Goal: Task Accomplishment & Management: Use online tool/utility

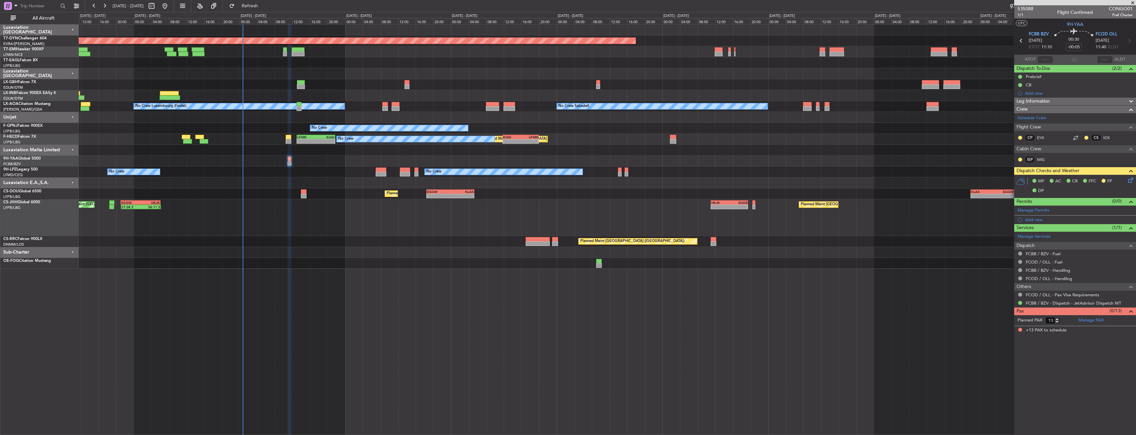
click at [307, 191] on div "Planned Maint [GEOGRAPHIC_DATA] ([GEOGRAPHIC_DATA]) Planned Maint [GEOGRAPHIC_D…" at bounding box center [607, 193] width 1057 height 11
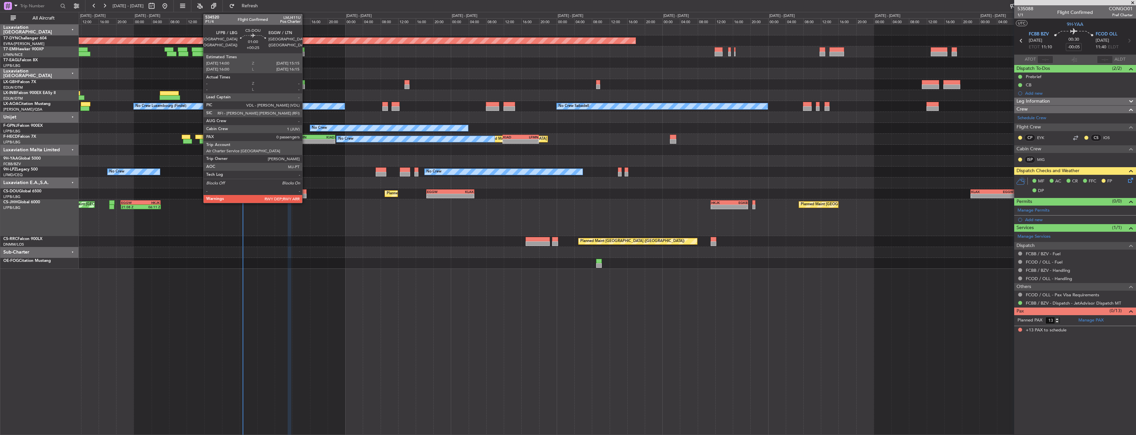
click at [305, 192] on div at bounding box center [304, 191] width 6 height 5
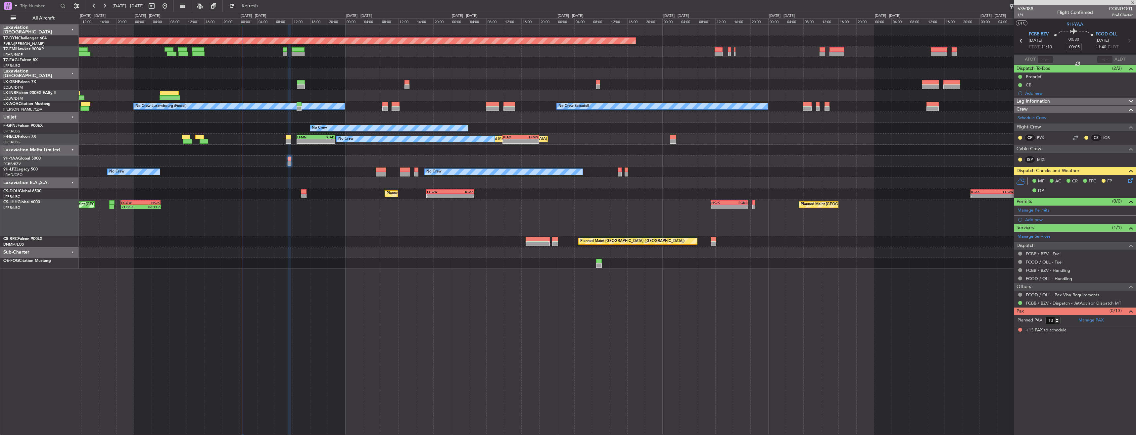
type input "+00:25"
type input "0"
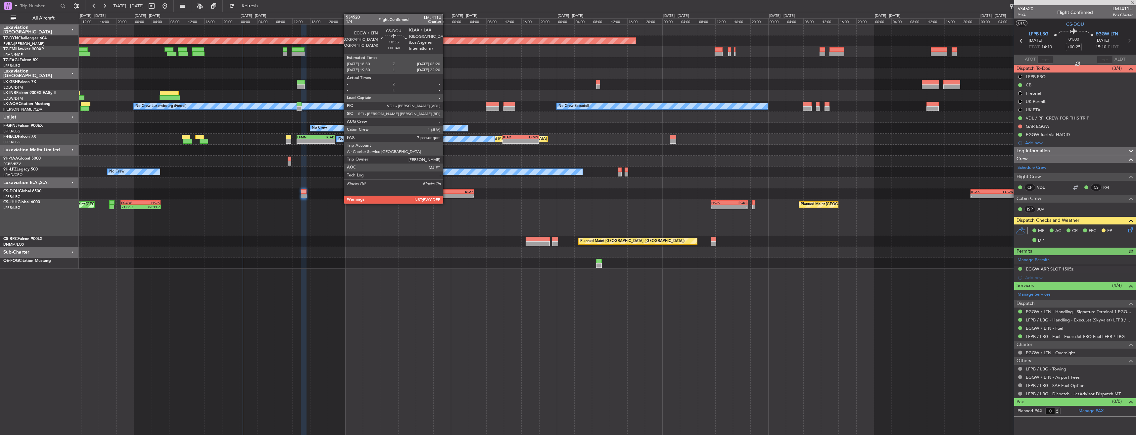
click at [446, 190] on div "EGGW" at bounding box center [438, 192] width 23 height 4
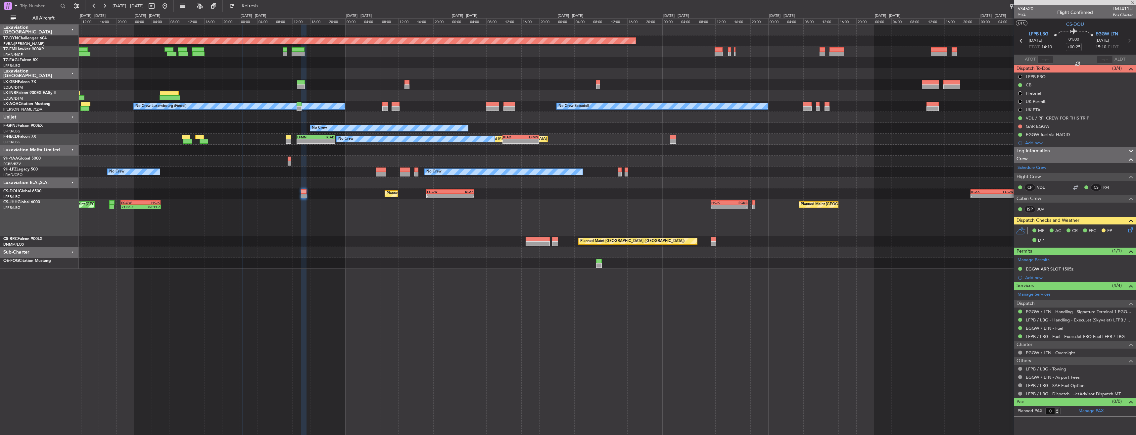
type input "+00:40"
type input "7"
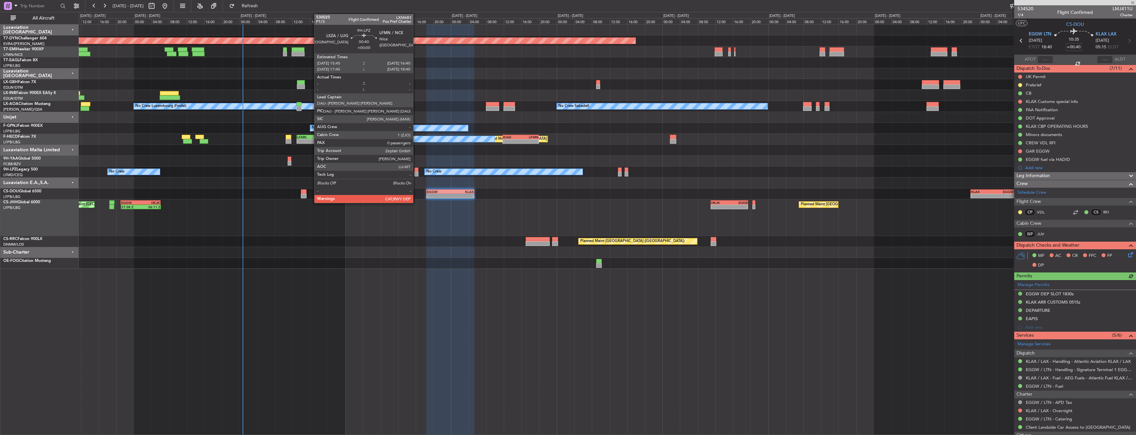
click at [416, 171] on div at bounding box center [416, 169] width 4 height 5
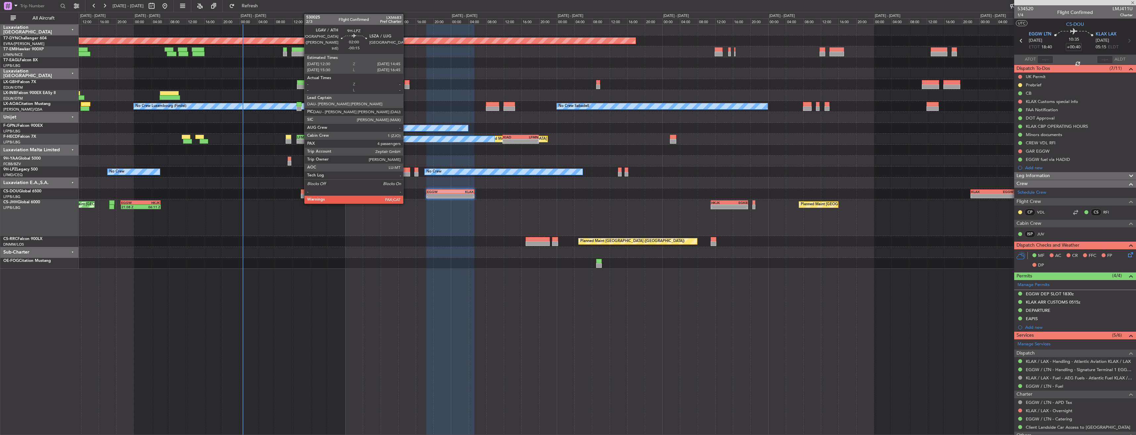
type input "0"
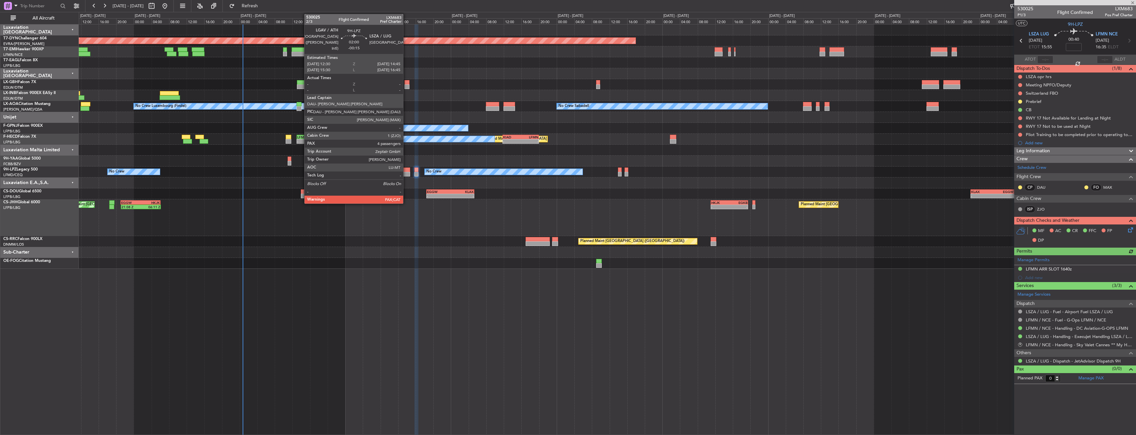
click at [406, 171] on div at bounding box center [405, 169] width 10 height 5
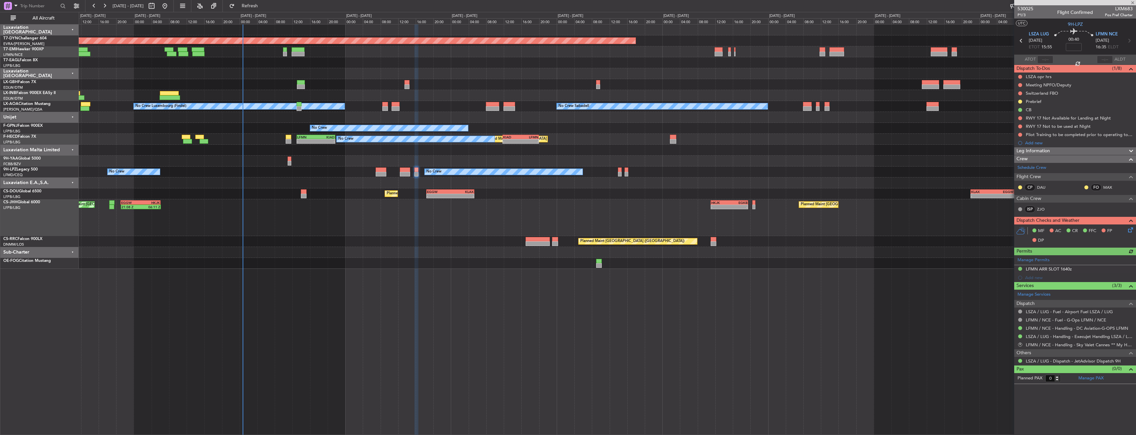
type input "-00:15"
type input "4"
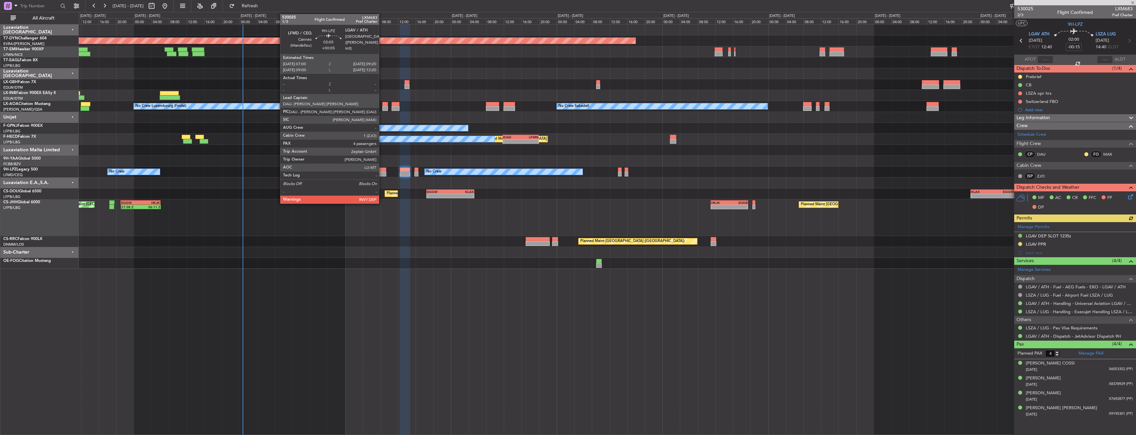
click at [382, 172] on div at bounding box center [381, 174] width 11 height 5
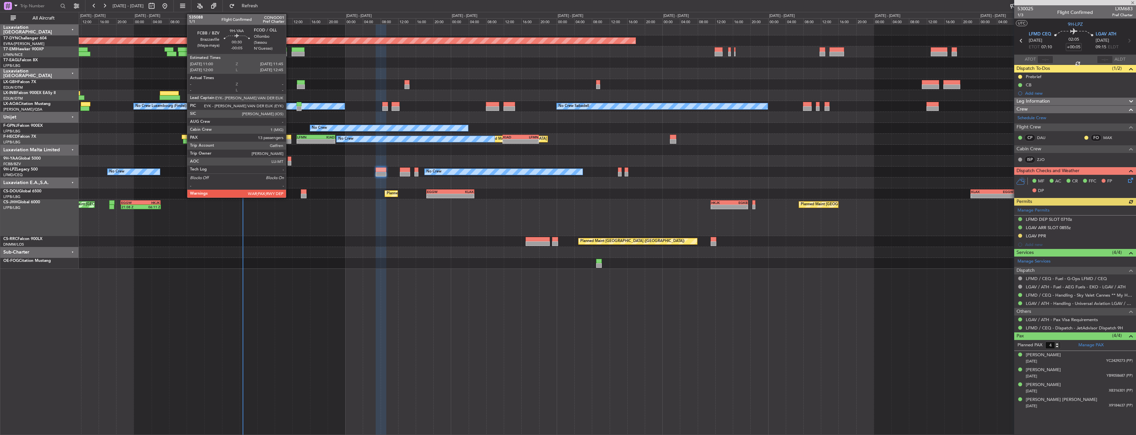
click at [289, 159] on div at bounding box center [289, 159] width 3 height 5
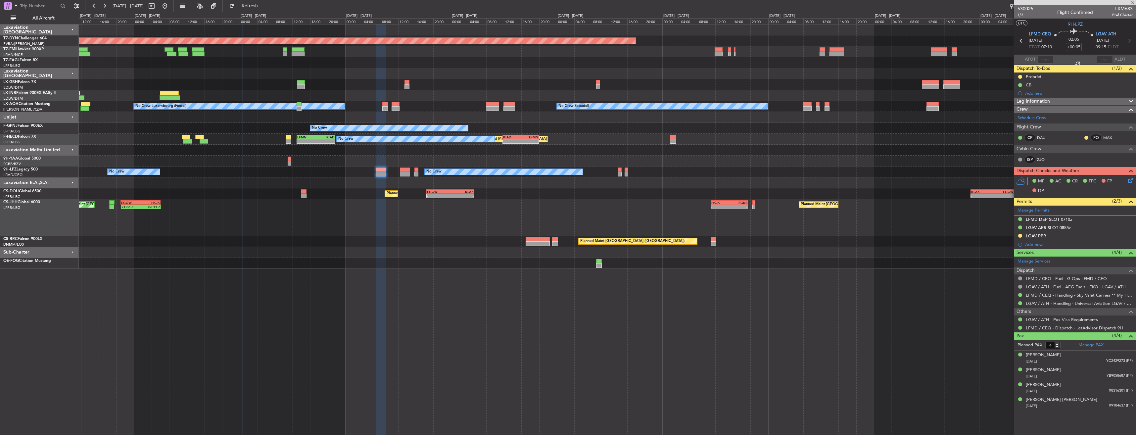
type input "-00:05"
type input "13"
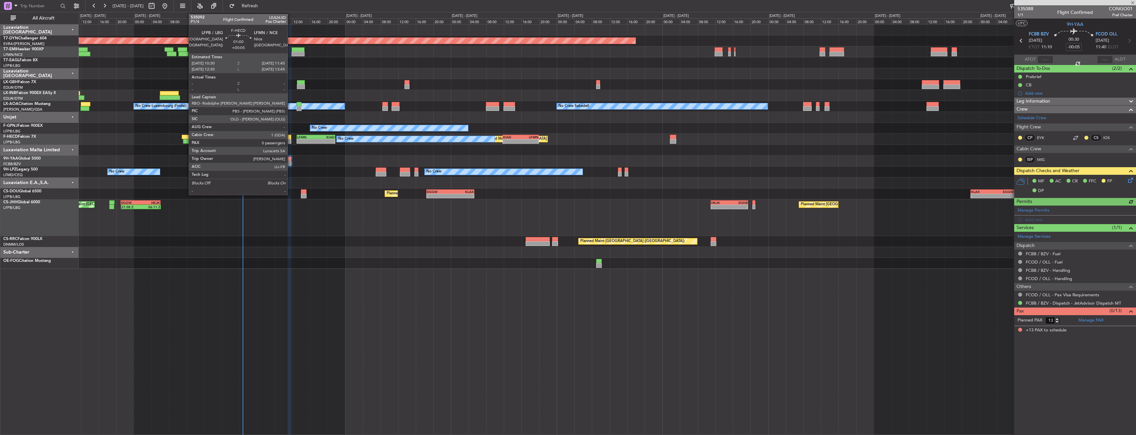
click at [291, 136] on div at bounding box center [289, 137] width 6 height 5
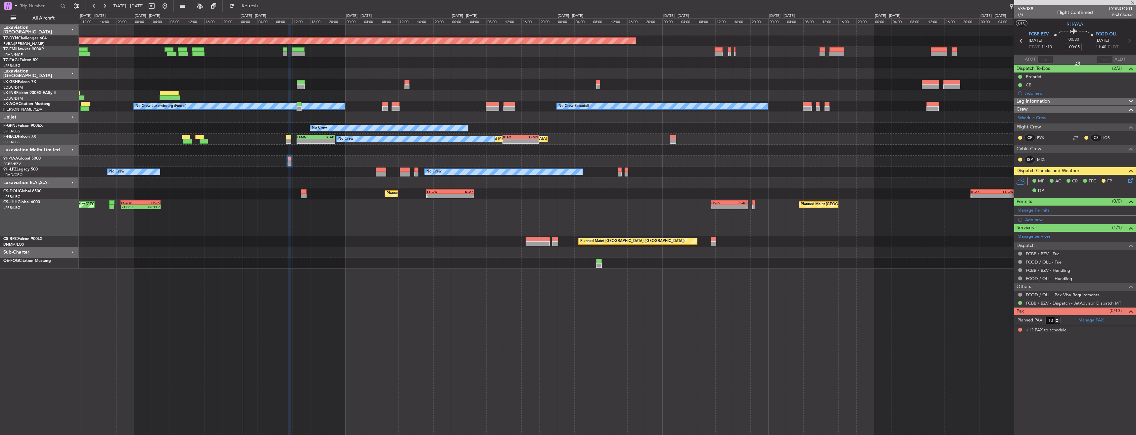
type input "+00:05"
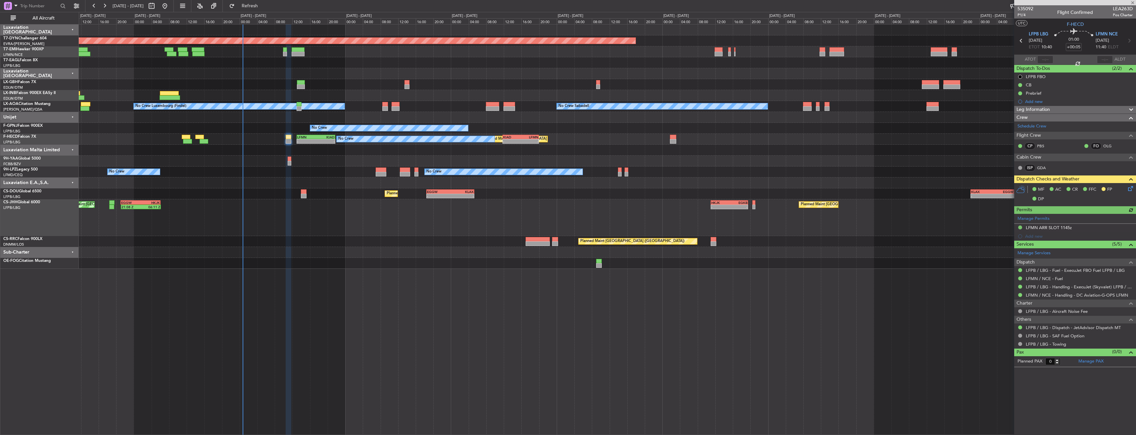
click at [305, 133] on div "No Crew No Crew" at bounding box center [607, 128] width 1057 height 11
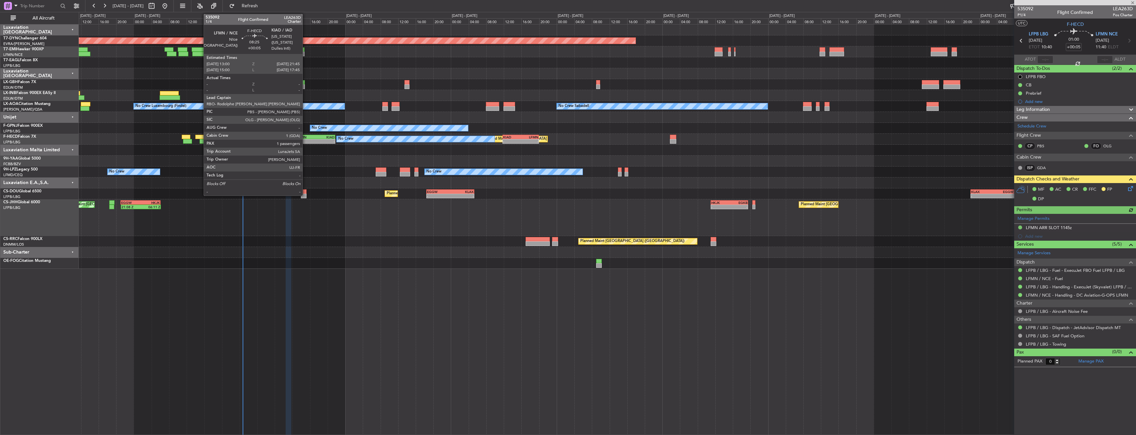
click at [305, 138] on div "LFMN" at bounding box center [306, 137] width 19 height 4
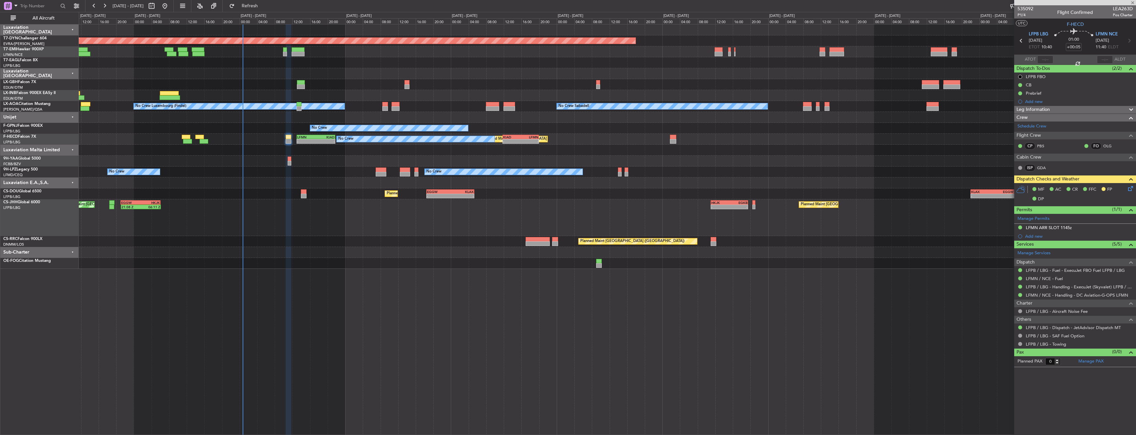
type input "1"
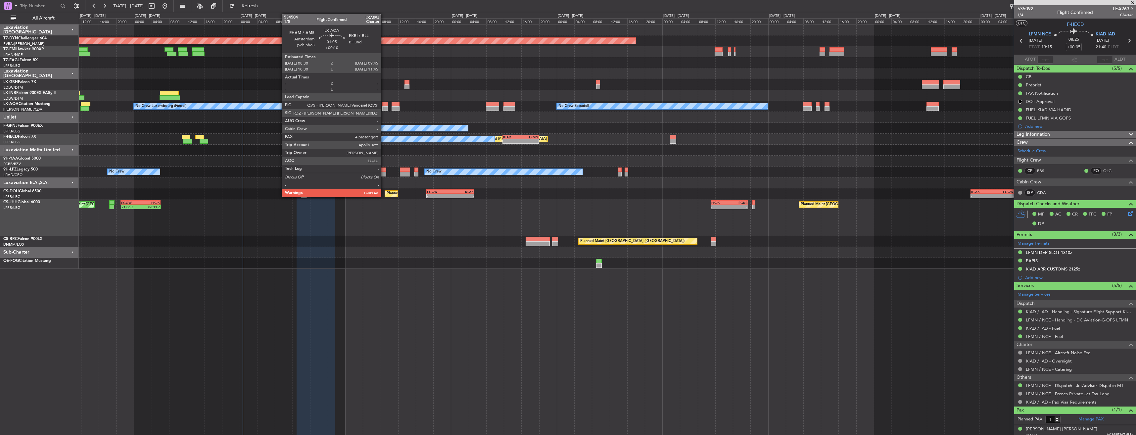
click at [384, 104] on div at bounding box center [385, 104] width 6 height 5
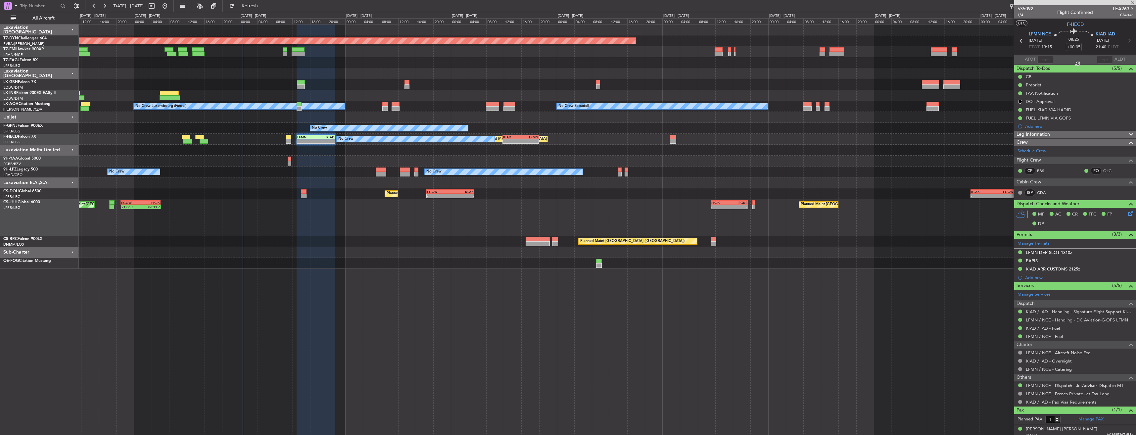
type input "+00:10"
type input "4"
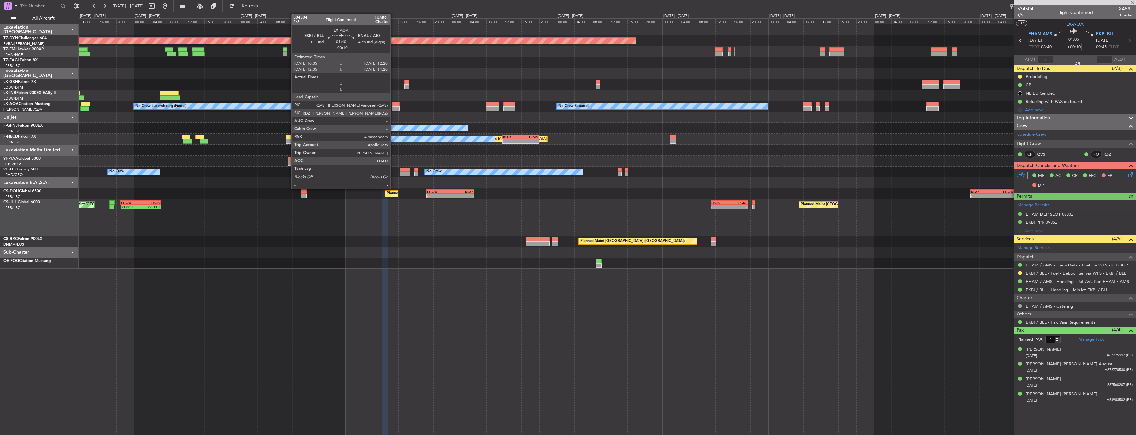
click at [393, 105] on div at bounding box center [395, 104] width 8 height 5
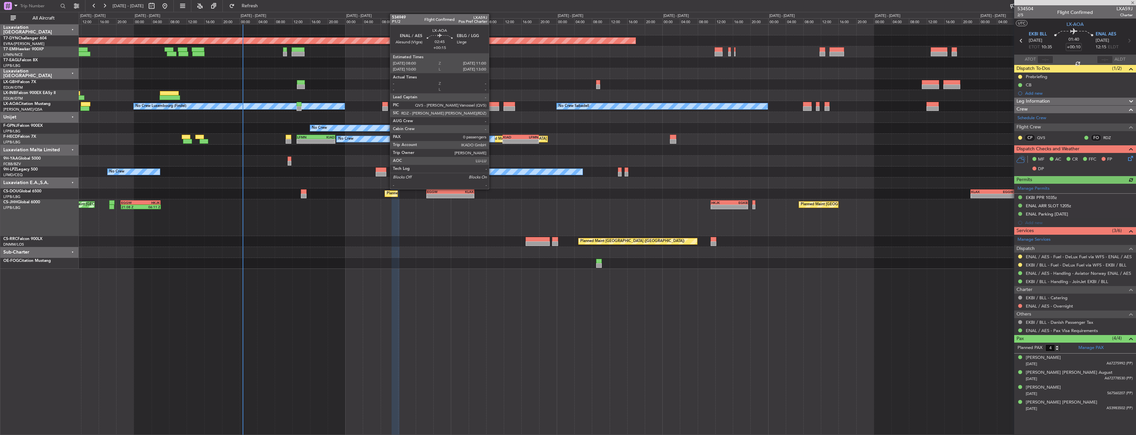
click at [492, 106] on div at bounding box center [492, 104] width 13 height 5
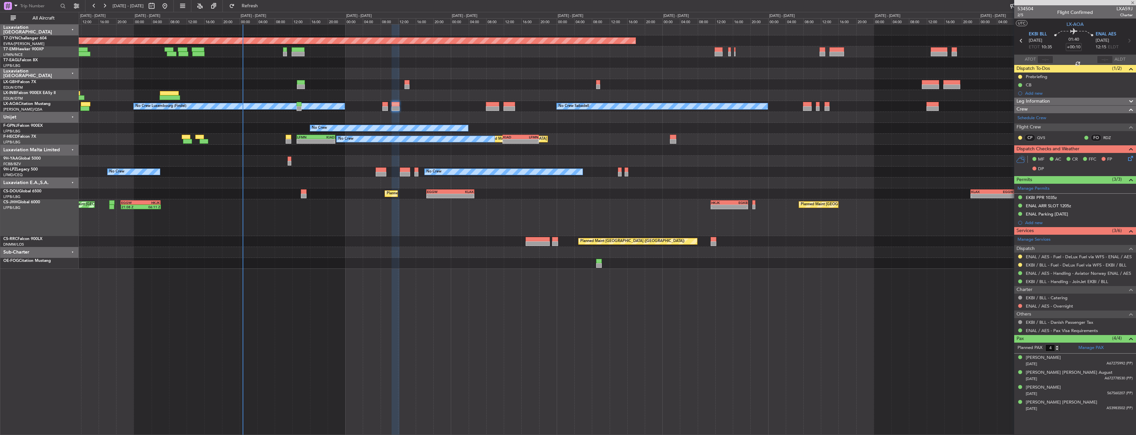
type input "+00:15"
type input "0"
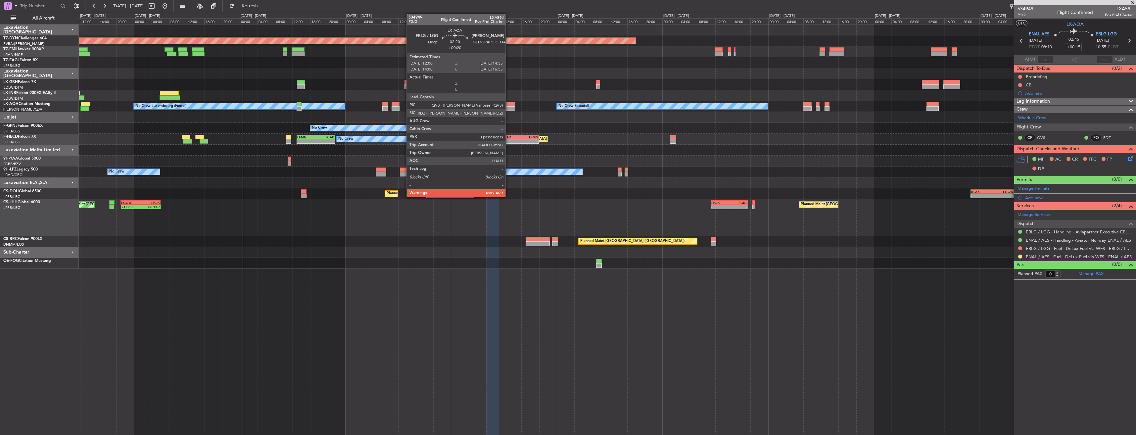
click at [508, 106] on div at bounding box center [509, 104] width 12 height 5
type input "+00:20"
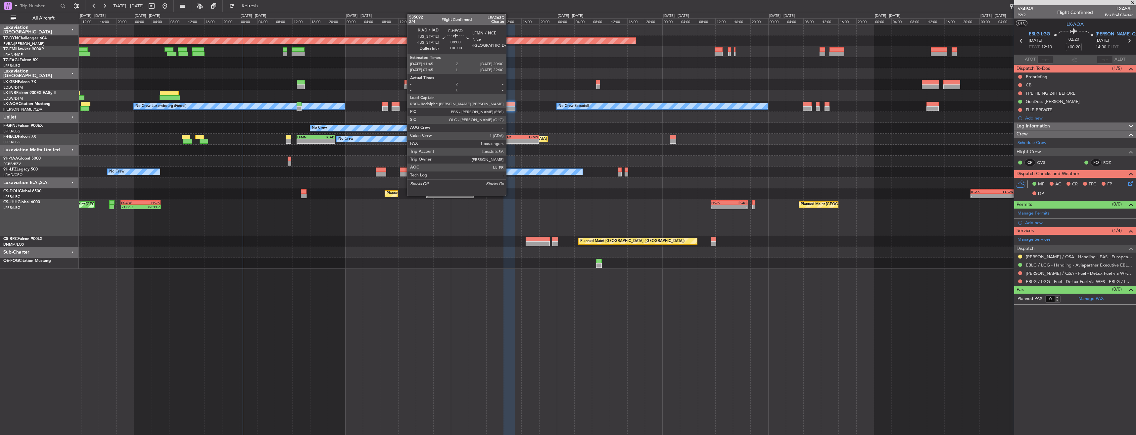
click at [509, 138] on div "KIAD" at bounding box center [512, 137] width 18 height 4
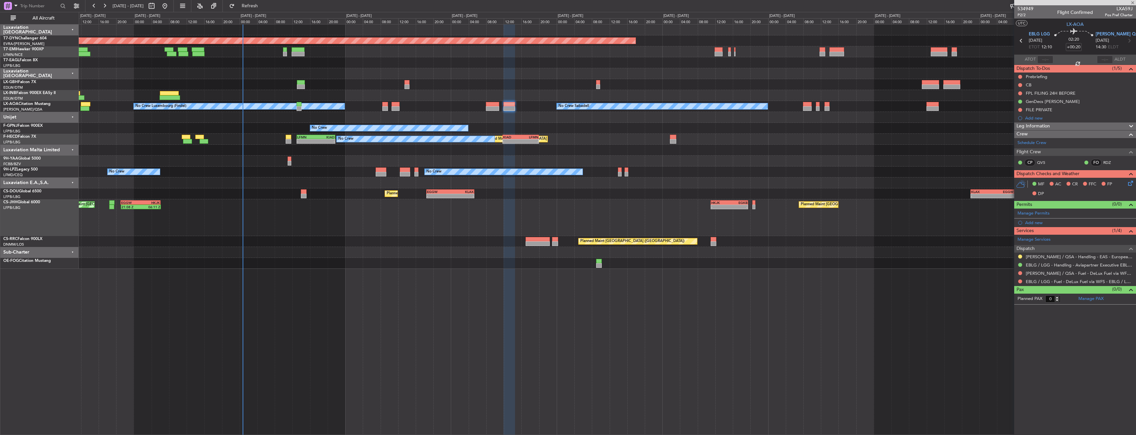
type input "1"
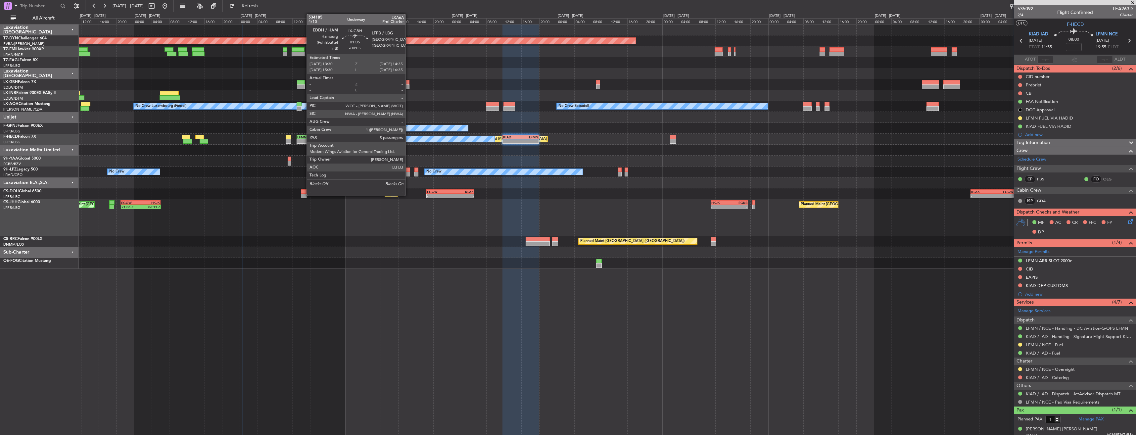
click at [408, 83] on div at bounding box center [406, 82] width 5 height 5
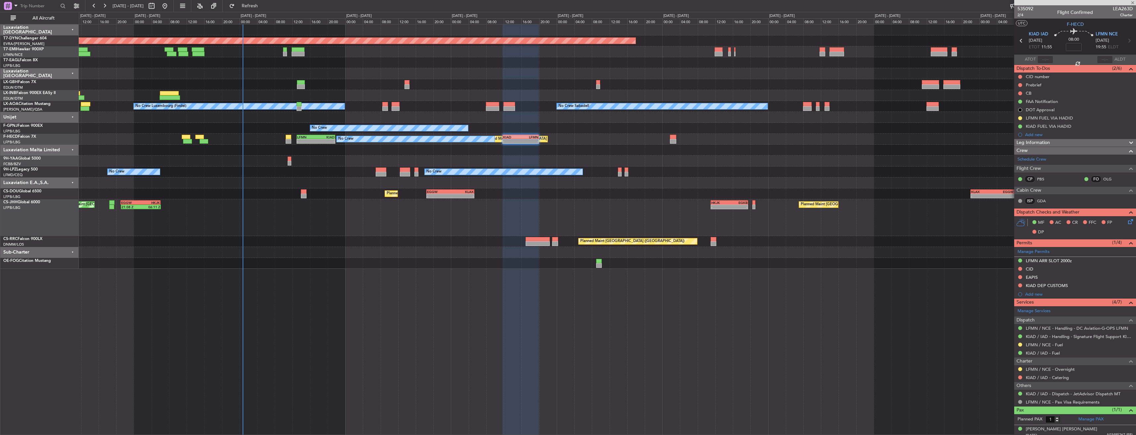
type input "-00:05"
type input "5"
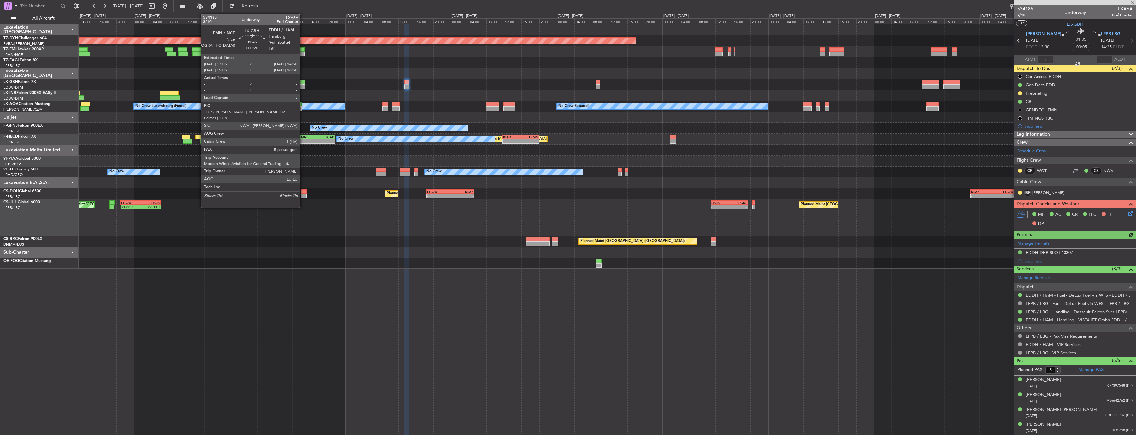
click at [303, 80] on div at bounding box center [301, 82] width 8 height 5
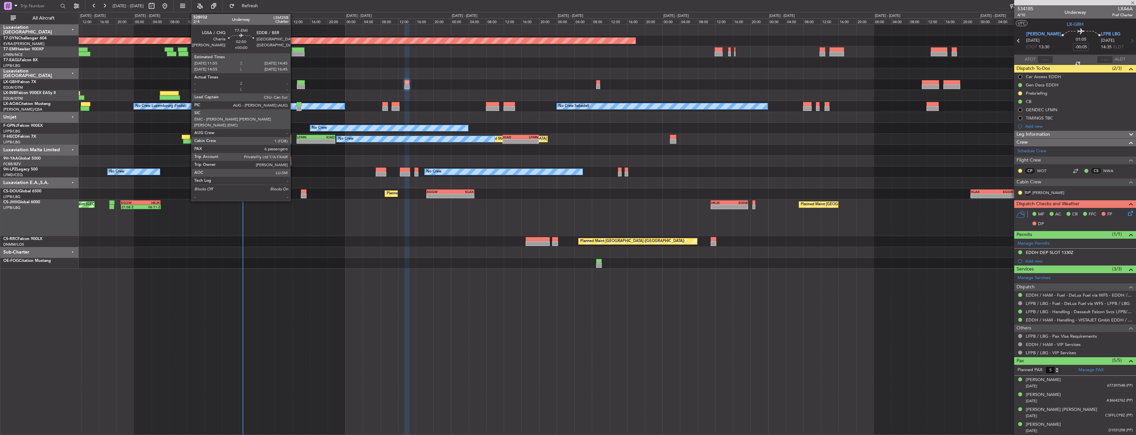
type input "+00:20"
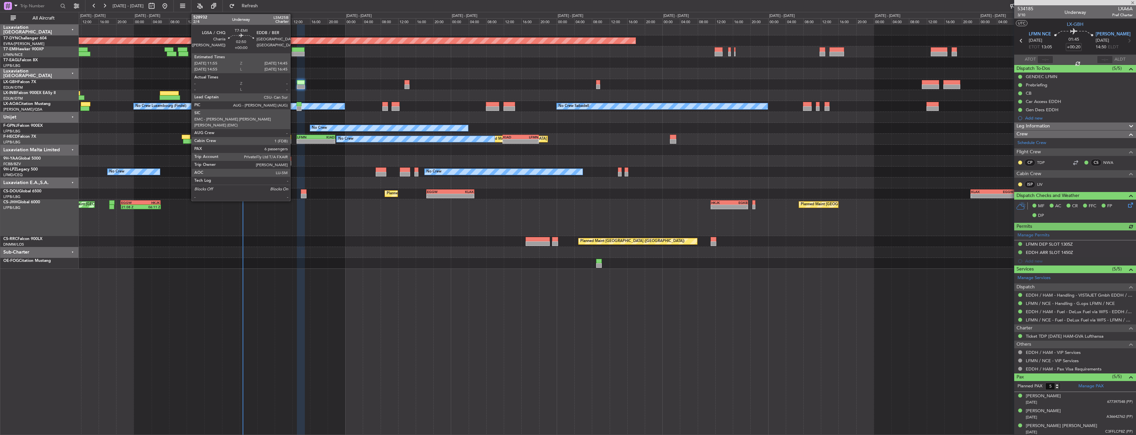
click at [293, 49] on div at bounding box center [298, 49] width 13 height 5
type input "6"
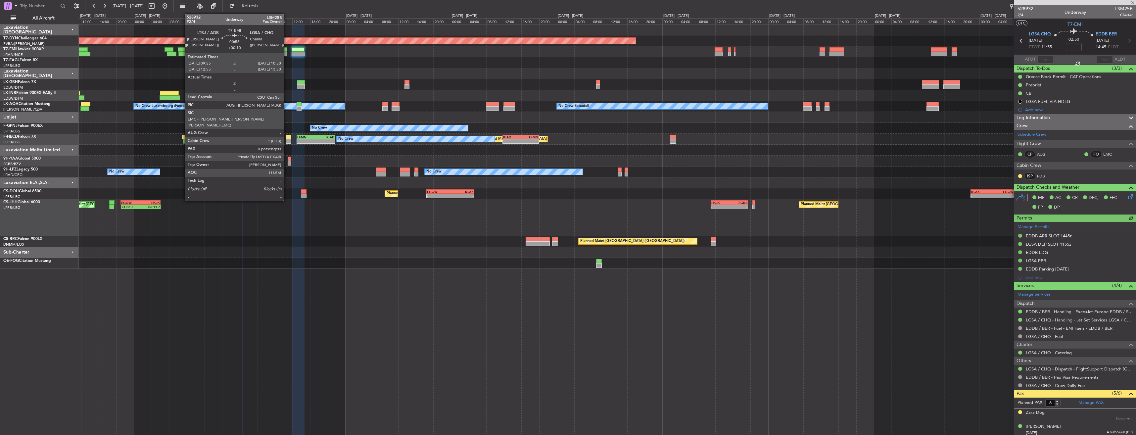
click at [287, 49] on div at bounding box center [285, 49] width 4 height 5
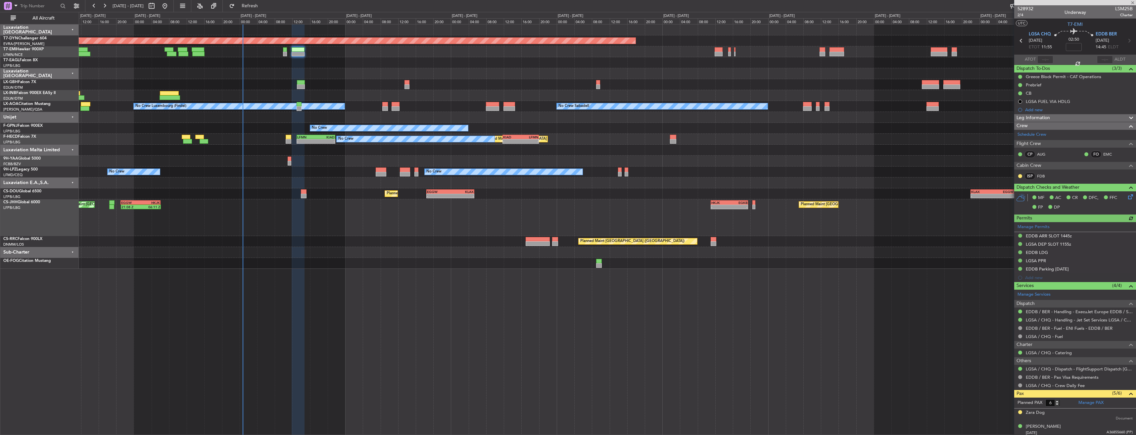
type input "+00:10"
type input "0"
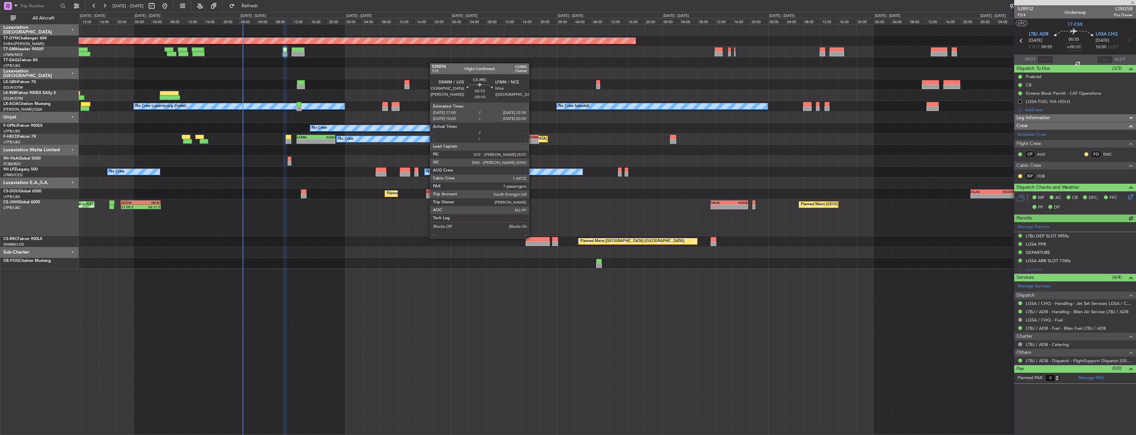
click at [532, 238] on div at bounding box center [537, 239] width 24 height 5
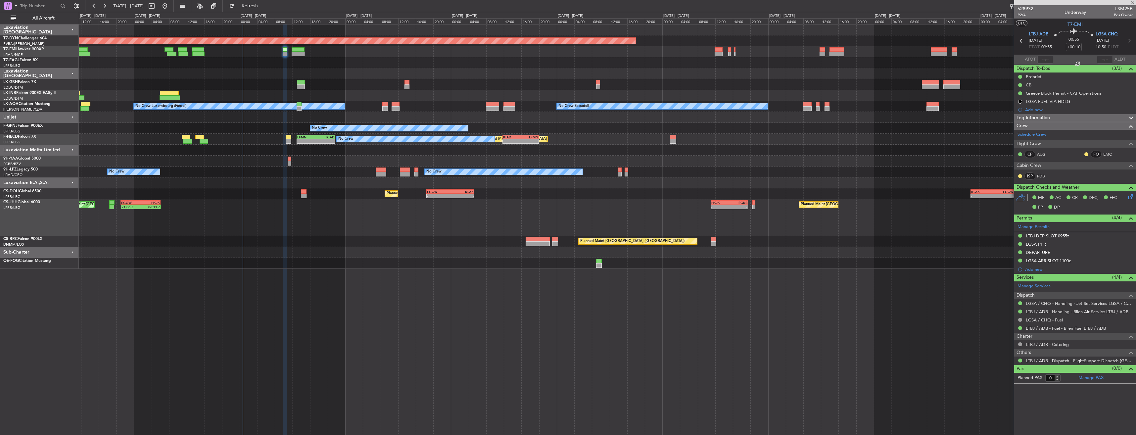
type input "-00:10"
type input "7"
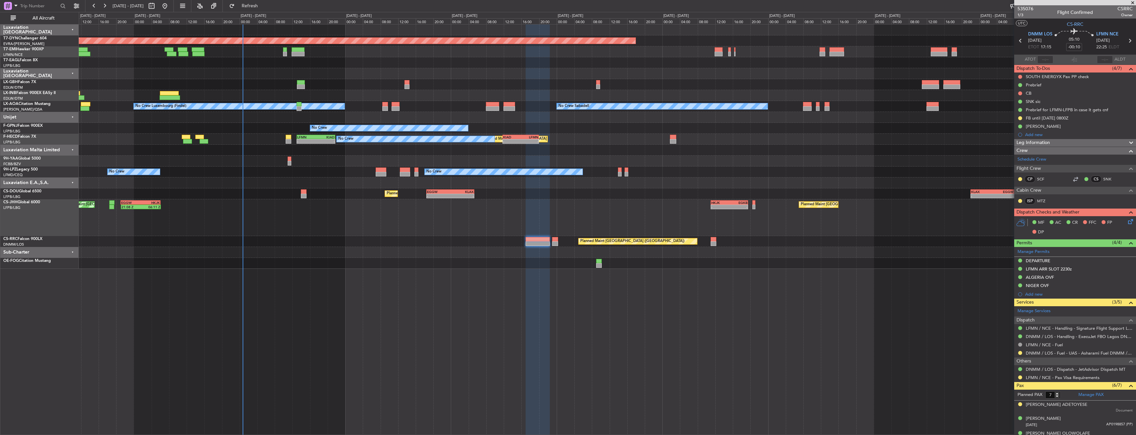
click at [461, 188] on div at bounding box center [607, 182] width 1057 height 11
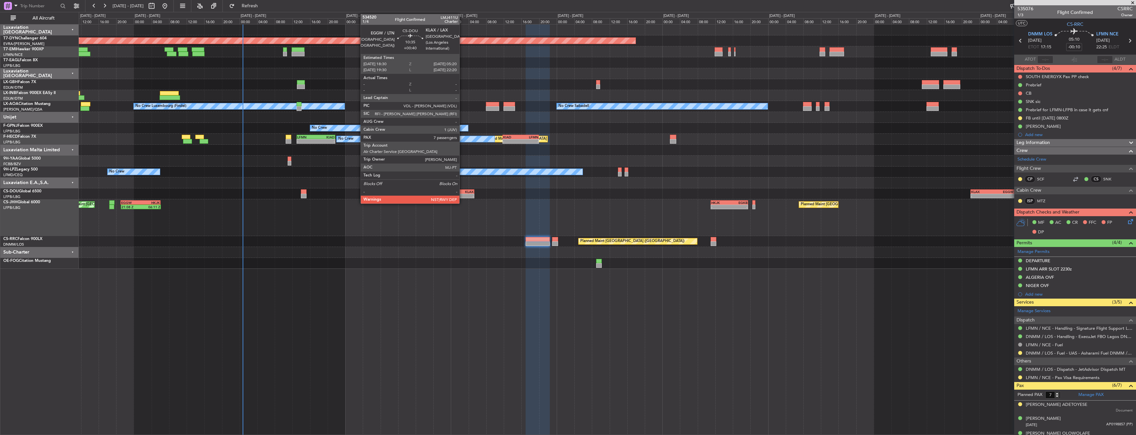
click at [462, 191] on div "KLAX" at bounding box center [461, 192] width 23 height 4
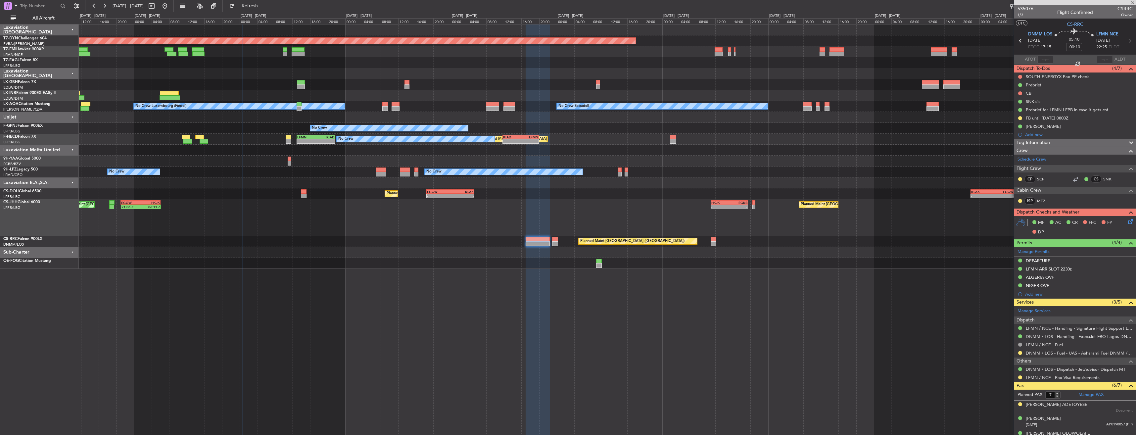
type input "+00:40"
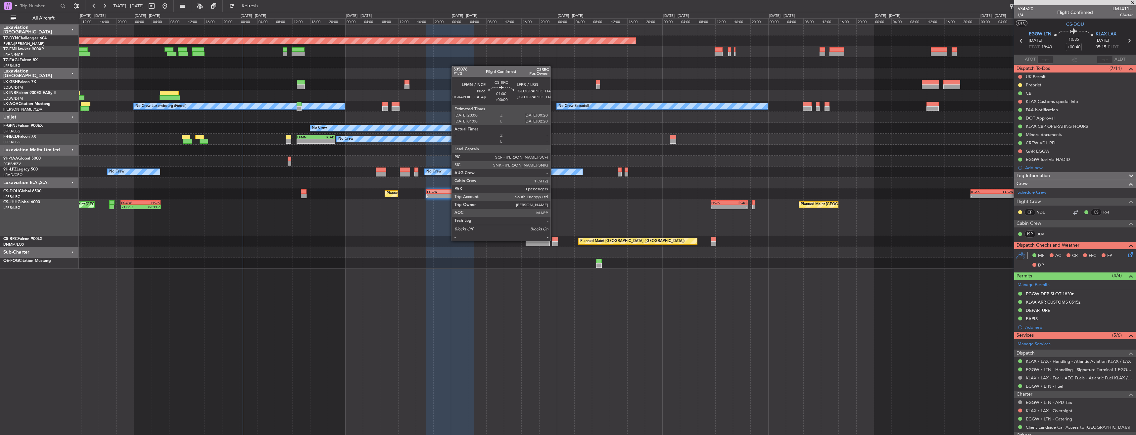
click at [554, 240] on div at bounding box center [555, 239] width 6 height 5
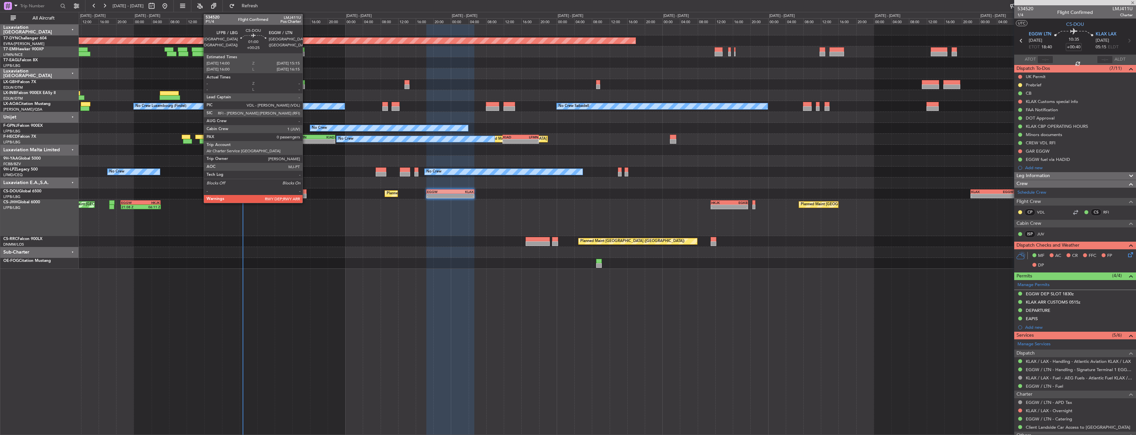
type input "0"
